Goal: Check status

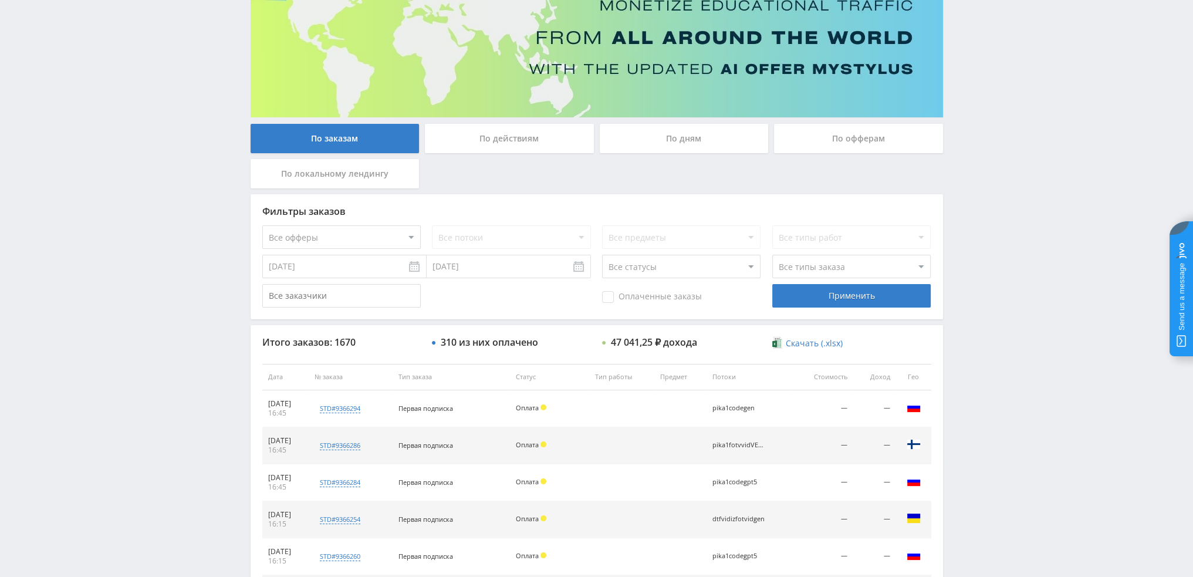
scroll to position [113, 0]
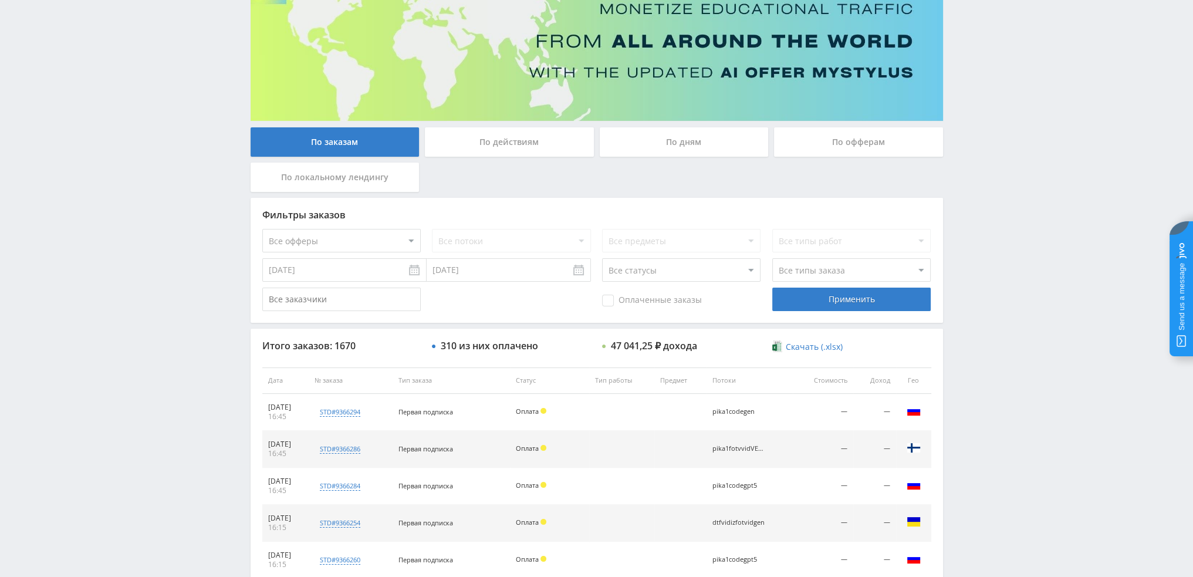
click at [650, 144] on div "По дням" at bounding box center [684, 141] width 169 height 29
click at [0, 0] on input "По дням" at bounding box center [0, 0] width 0 height 0
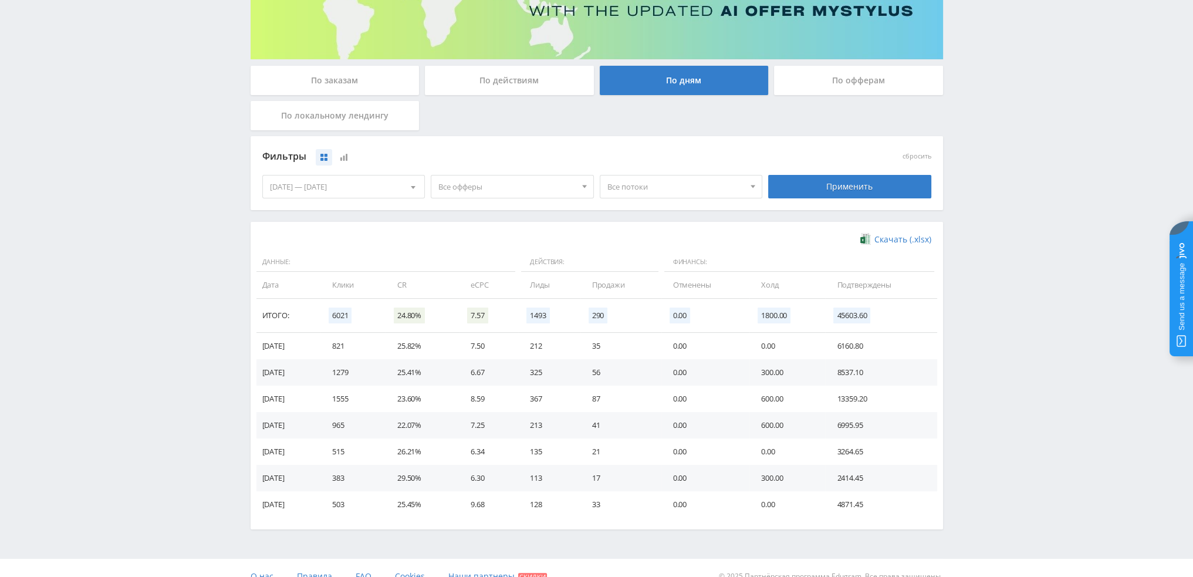
scroll to position [190, 0]
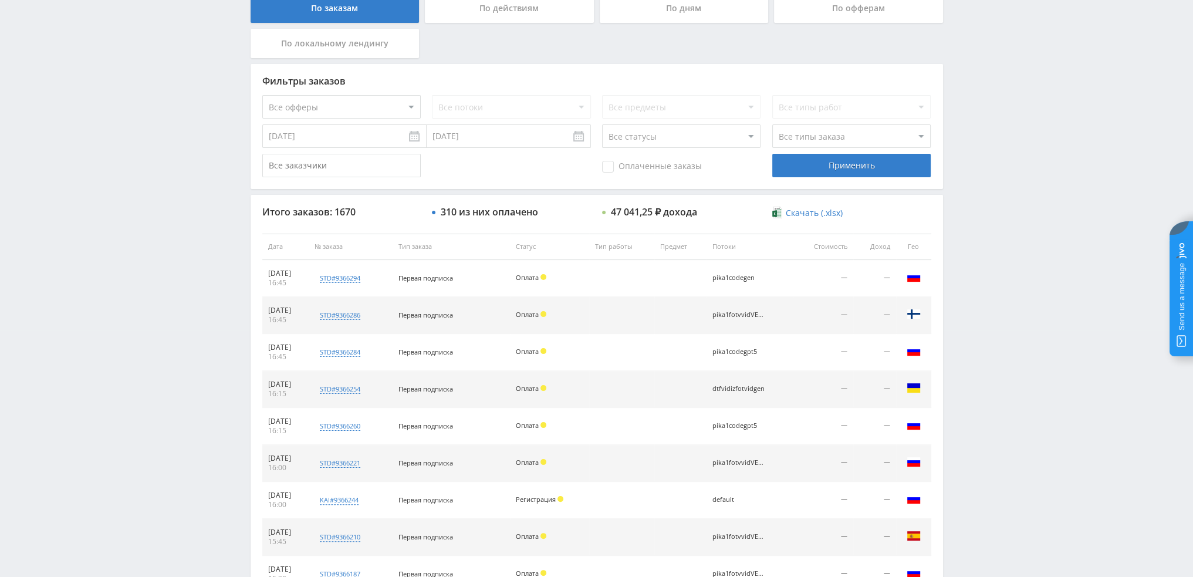
scroll to position [235, 0]
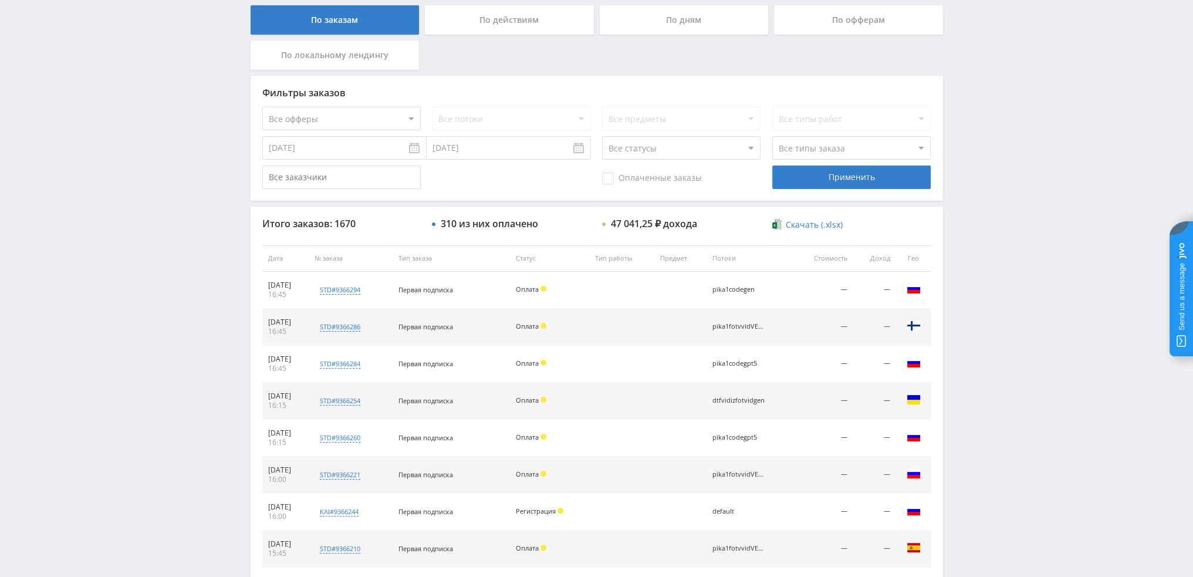
click at [686, 25] on div "По дням" at bounding box center [684, 19] width 169 height 29
click at [0, 0] on input "По дням" at bounding box center [0, 0] width 0 height 0
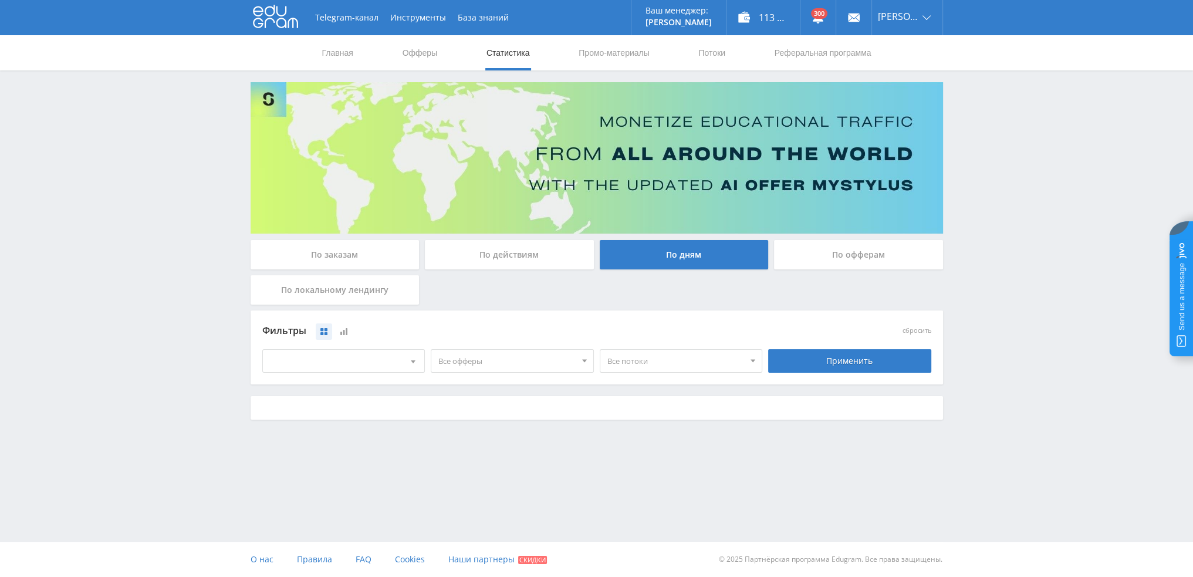
scroll to position [0, 0]
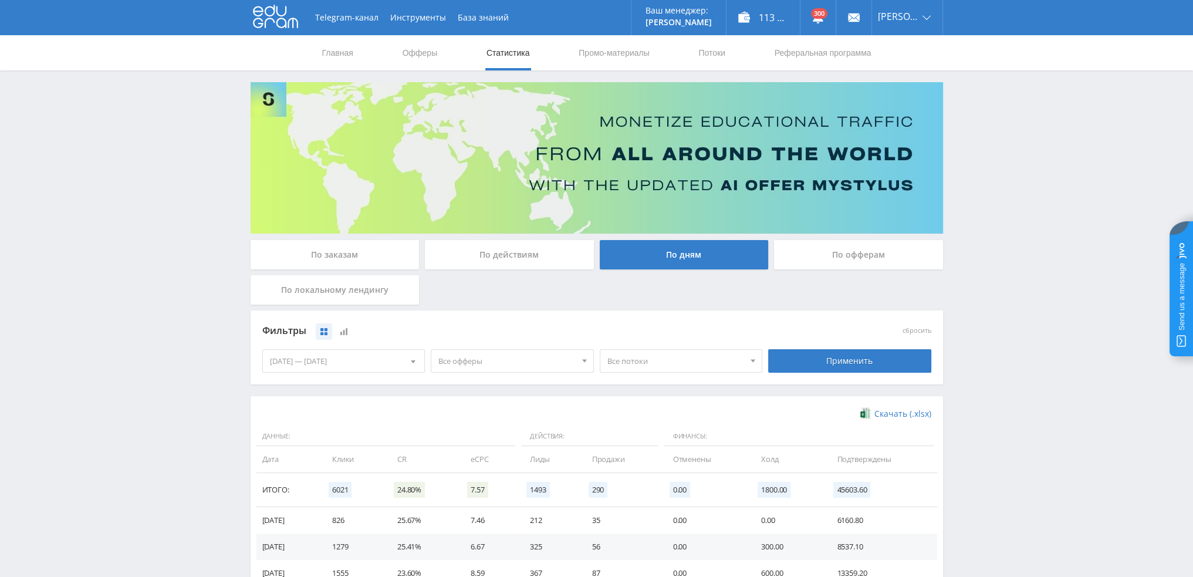
click at [526, 369] on span "Все офферы" at bounding box center [506, 361] width 137 height 22
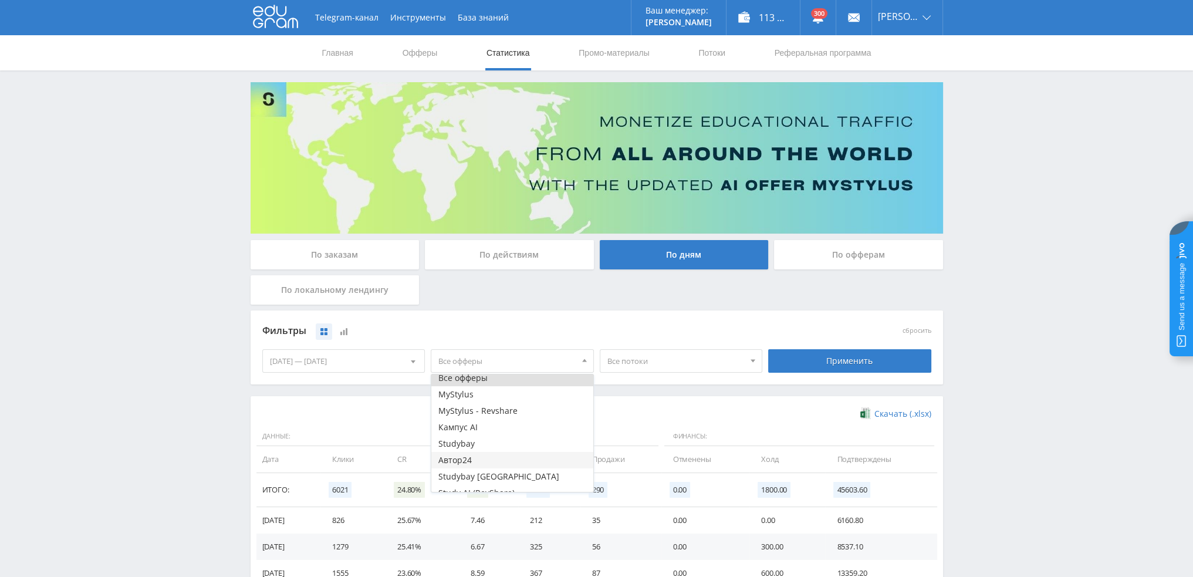
scroll to position [14, 0]
click at [460, 483] on button "Study AI (RevShare)" at bounding box center [512, 483] width 162 height 16
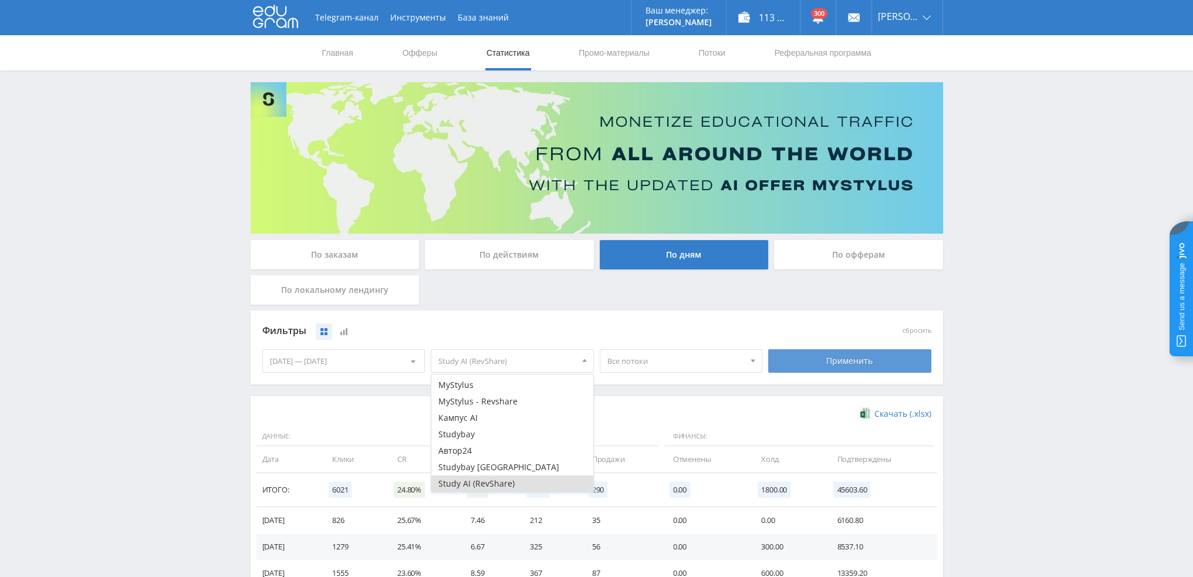
click at [815, 353] on div "Применить" at bounding box center [849, 360] width 163 height 23
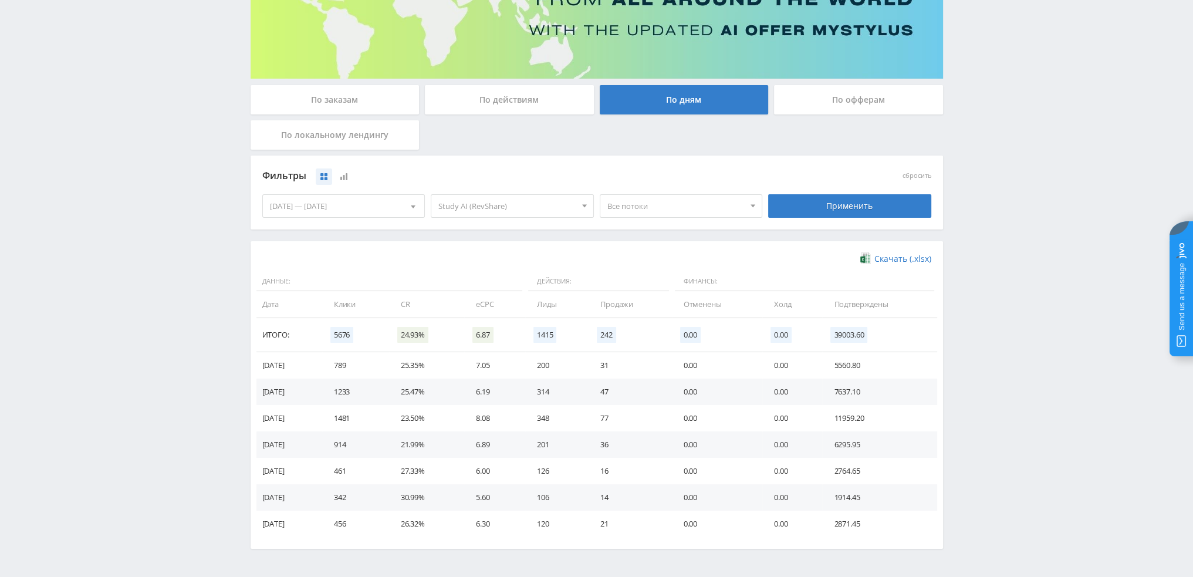
scroll to position [190, 0]
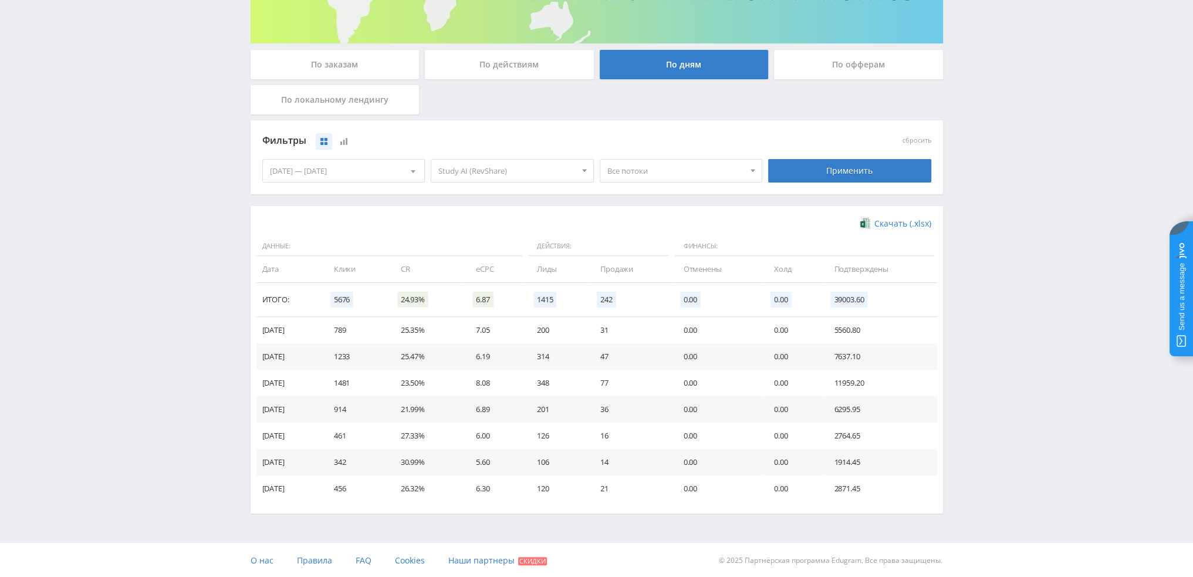
click at [635, 173] on span "Все потоки" at bounding box center [676, 171] width 137 height 22
click at [667, 204] on button "pika1ozhivVEO" at bounding box center [681, 203] width 162 height 16
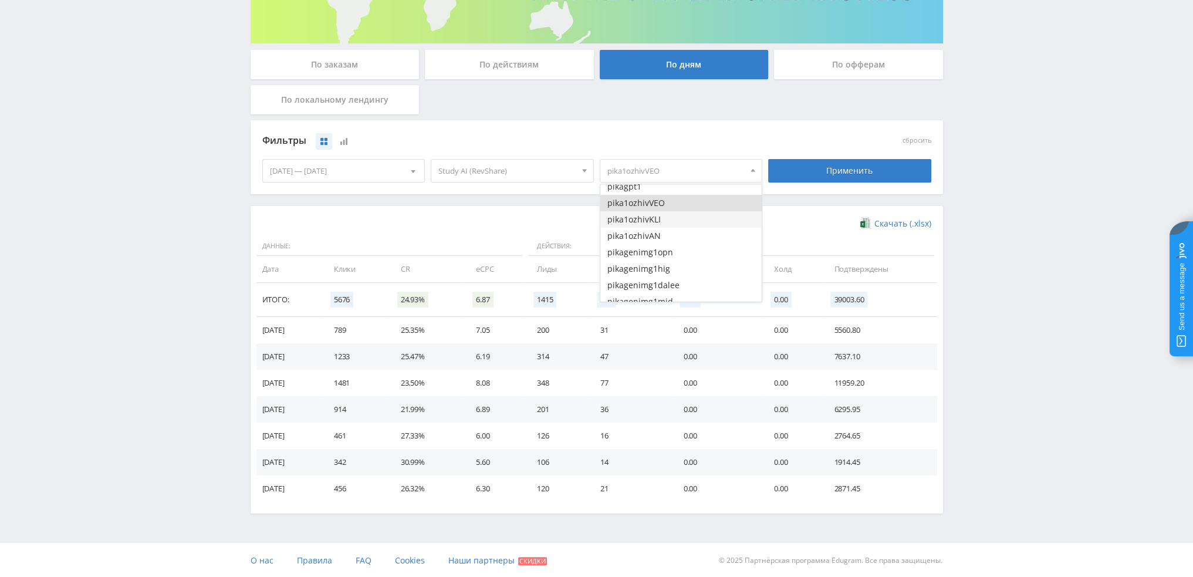
click at [660, 217] on button "pika1ozhivKLI" at bounding box center [681, 219] width 162 height 16
click at [660, 230] on button "pika1ozhivAN" at bounding box center [681, 236] width 162 height 16
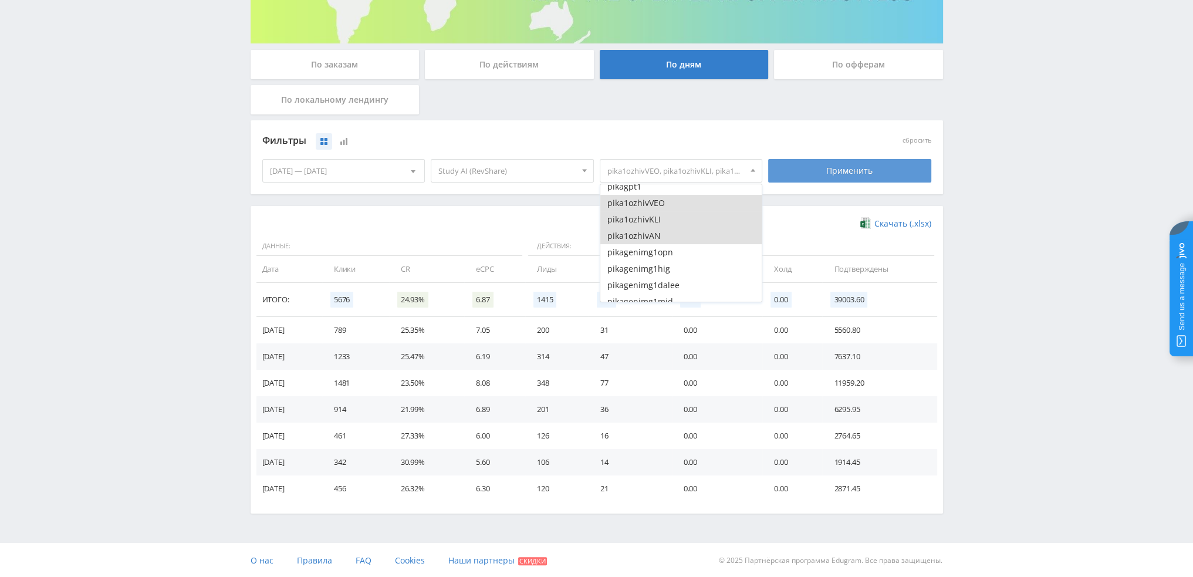
click at [819, 180] on div "Применить" at bounding box center [849, 170] width 163 height 23
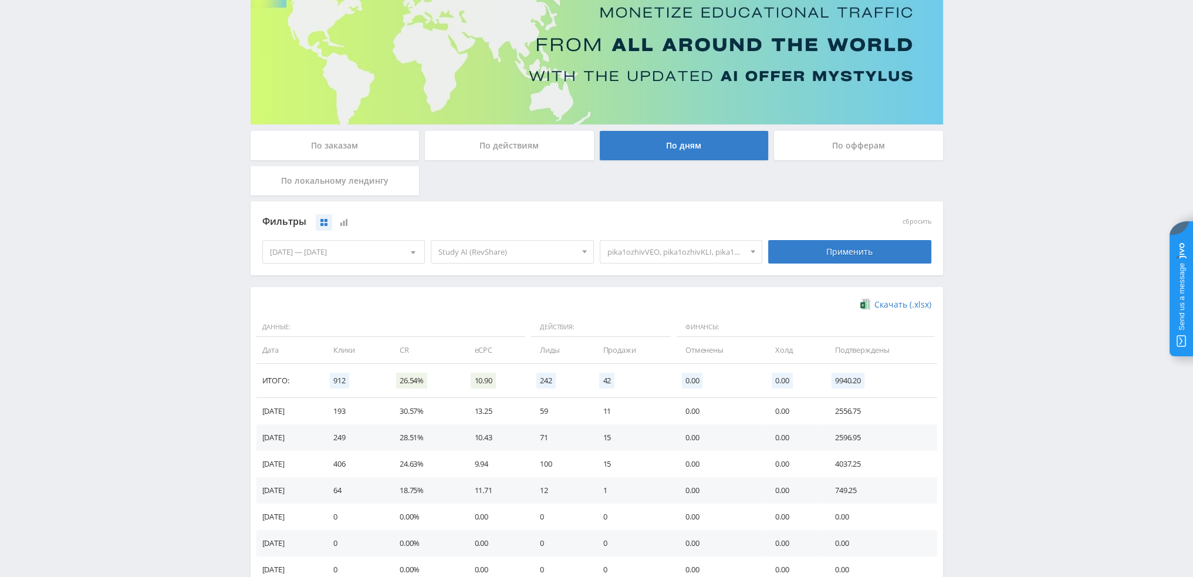
scroll to position [190, 0]
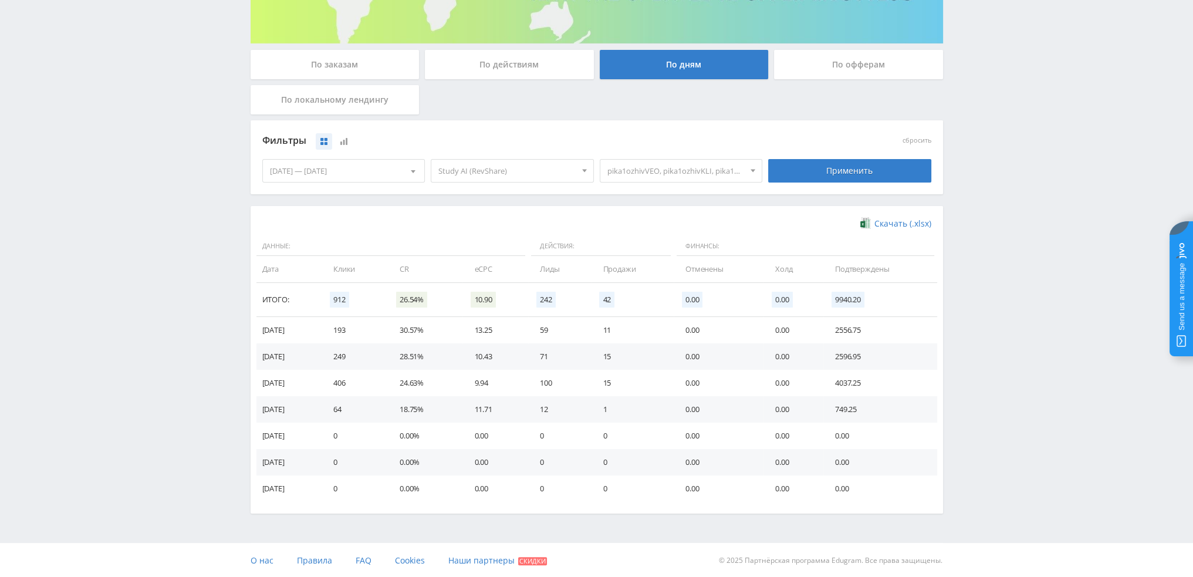
click at [687, 160] on span "pika1ozhivVEO, pika1ozhivKLI, pika1ozhivAN" at bounding box center [676, 171] width 137 height 22
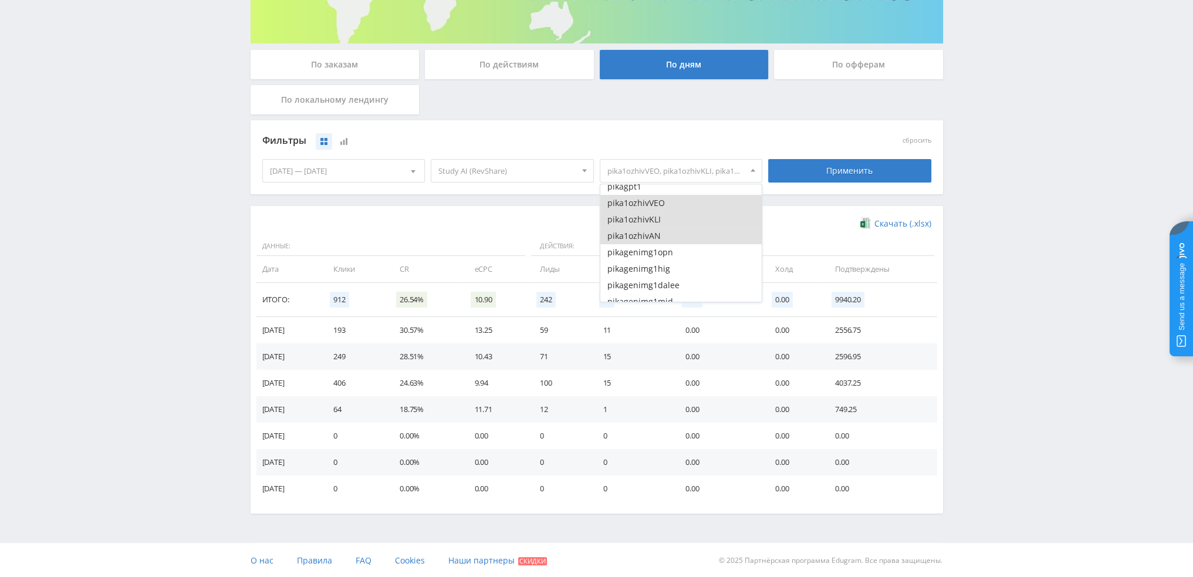
click at [657, 203] on button "pika1ozhivVEO" at bounding box center [681, 203] width 162 height 16
click at [655, 220] on button "pika1ozhivKLI" at bounding box center [681, 219] width 162 height 16
click at [654, 234] on button "pika1ozhivAN" at bounding box center [681, 236] width 162 height 16
click at [677, 230] on button "pika1fotvvidKLING16" at bounding box center [681, 234] width 162 height 16
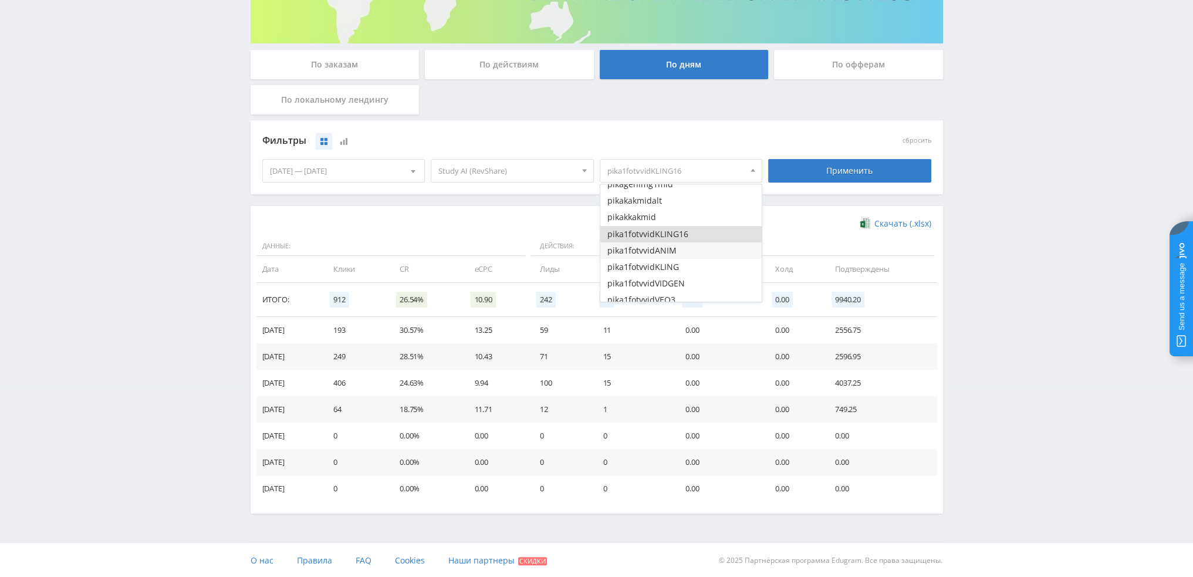
click at [675, 245] on button "pika1fotvvidANIM" at bounding box center [681, 250] width 162 height 16
click at [673, 260] on button "pika1fotvvidKLING" at bounding box center [681, 267] width 162 height 16
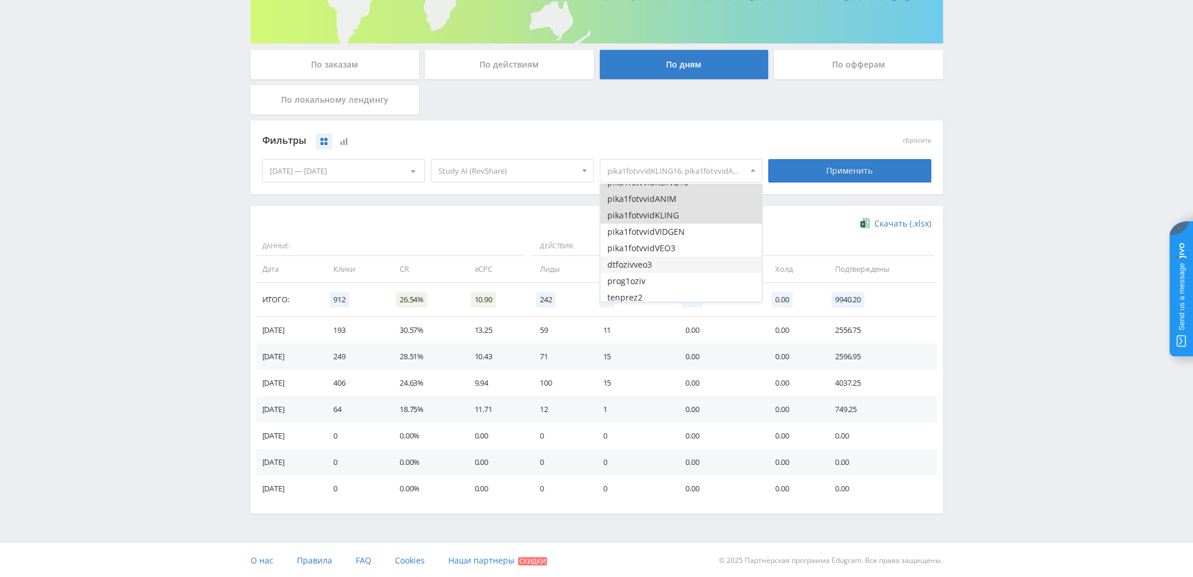
scroll to position [528, 0]
click at [676, 230] on button "pika1fotvvidVIDGEN" at bounding box center [681, 225] width 162 height 16
click at [675, 239] on button "pika1fotvvidVEO3" at bounding box center [681, 241] width 162 height 16
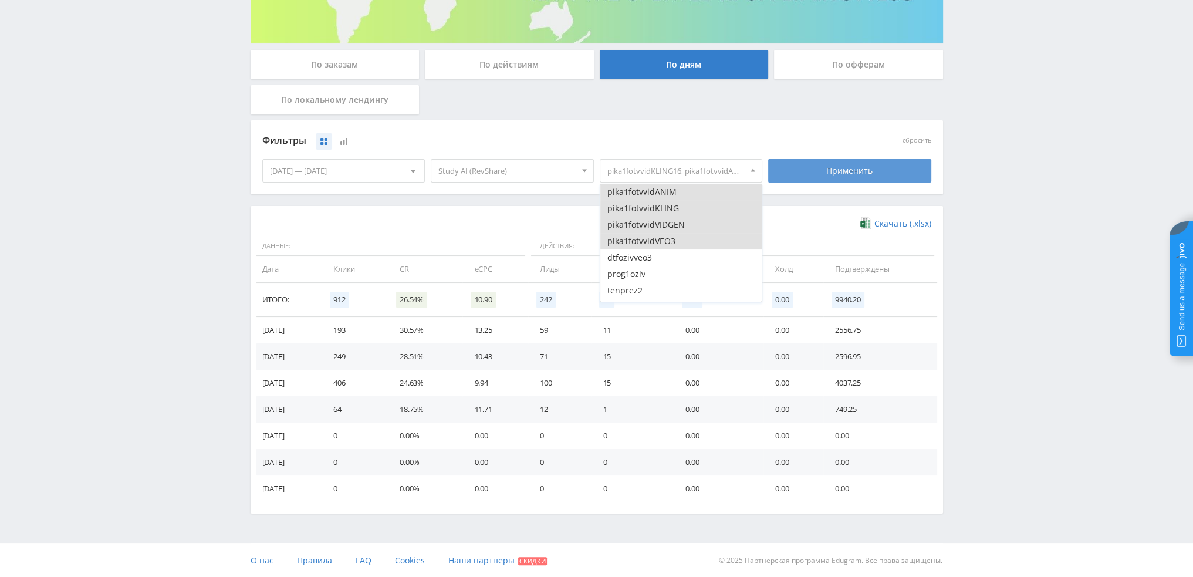
click at [824, 174] on div "Применить" at bounding box center [849, 170] width 163 height 23
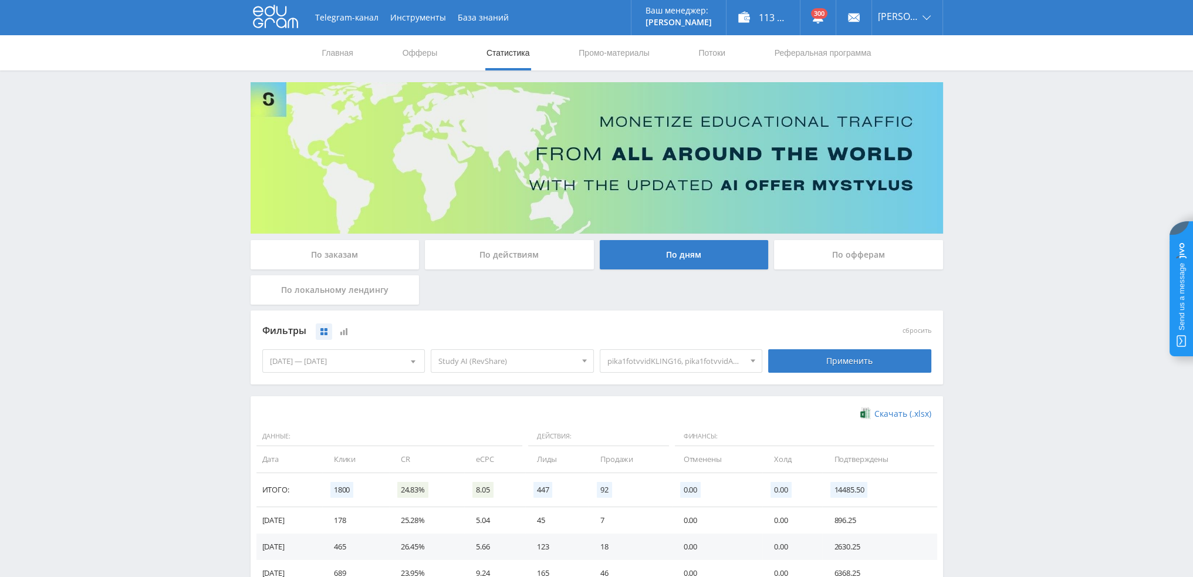
scroll to position [0, 0]
click at [669, 252] on div "По дням" at bounding box center [684, 254] width 169 height 29
click at [0, 0] on input "По дням" at bounding box center [0, 0] width 0 height 0
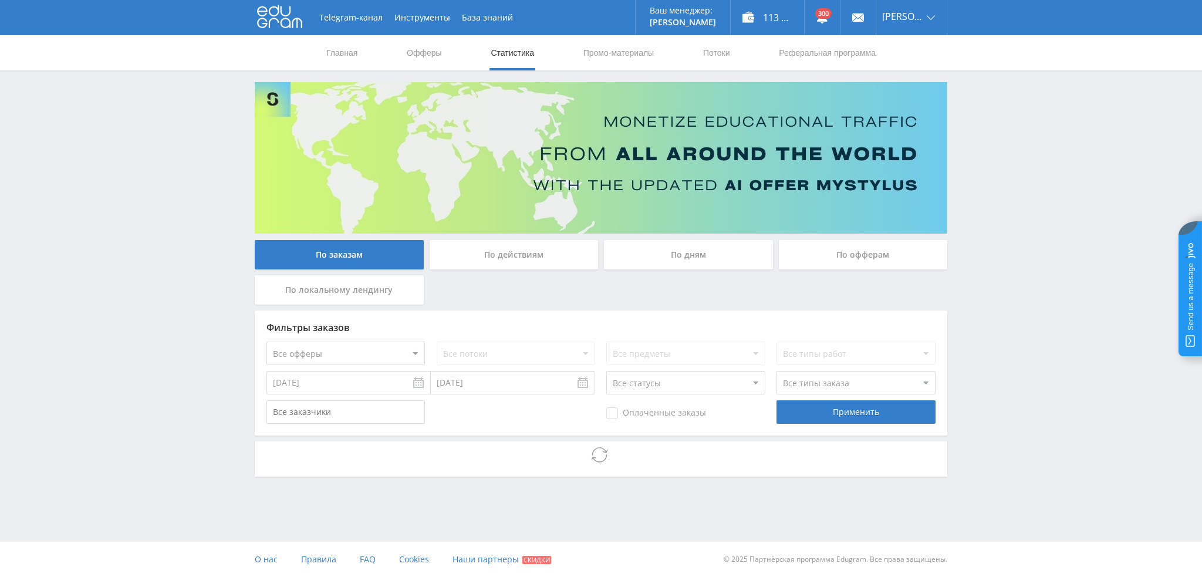
click at [669, 254] on div "По дням" at bounding box center [688, 254] width 169 height 29
click at [0, 0] on input "По дням" at bounding box center [0, 0] width 0 height 0
